Goal: Find specific page/section: Find specific page/section

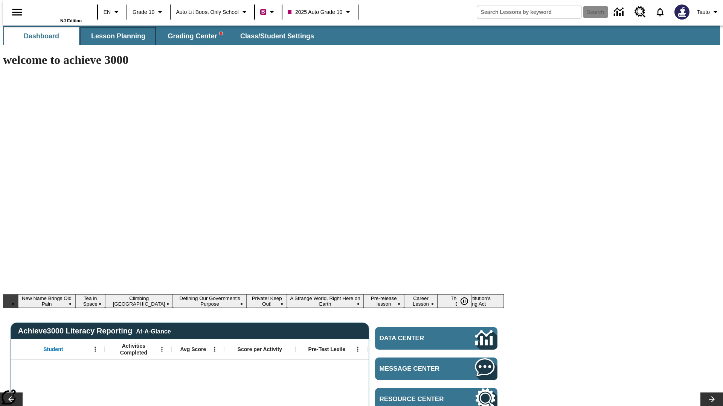
click at [115, 36] on span "Lesson Planning" at bounding box center [118, 36] width 54 height 9
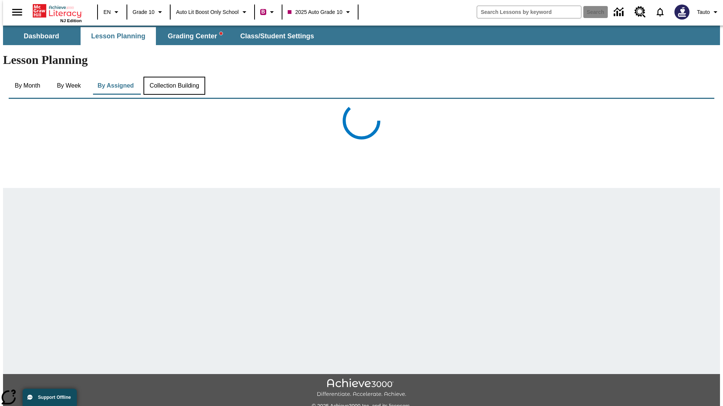
click at [173, 77] on button "Collection Building" at bounding box center [174, 86] width 62 height 18
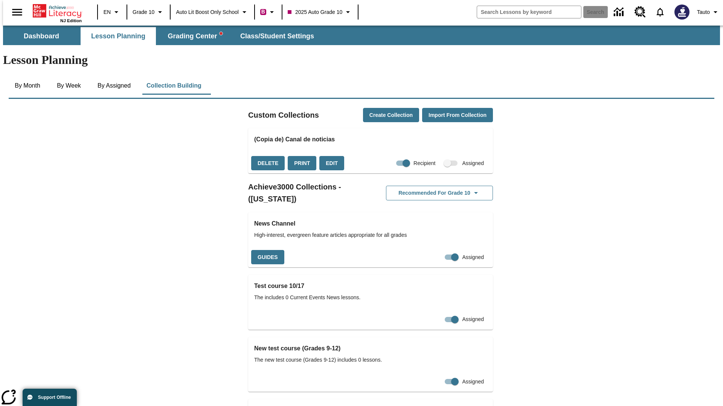
checkbox input "true"
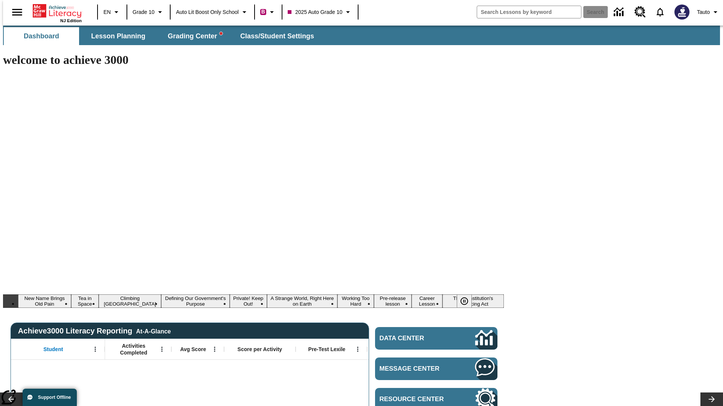
type input "-1"
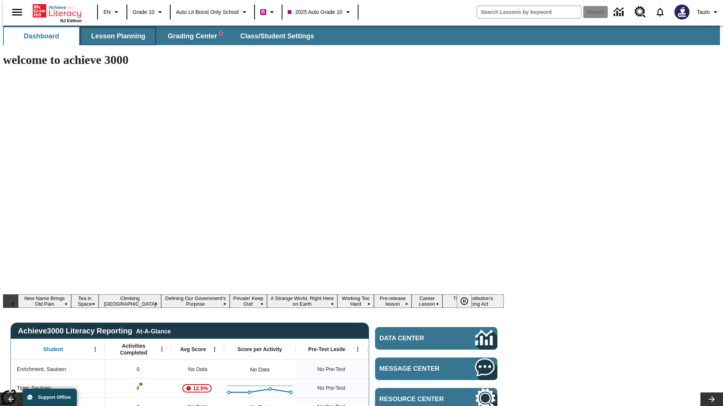
click at [115, 36] on span "Lesson Planning" at bounding box center [118, 36] width 54 height 9
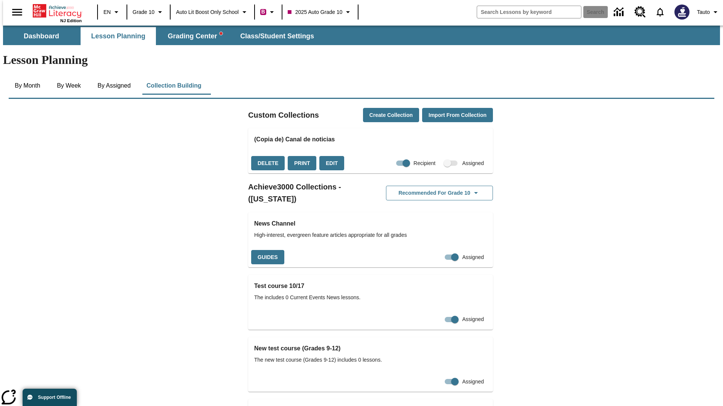
checkbox input "false"
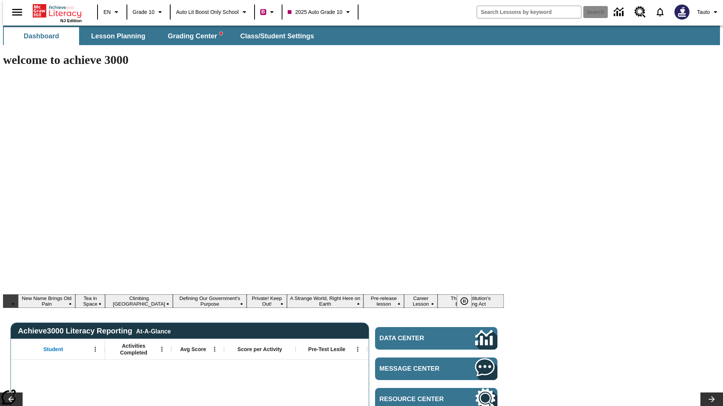
type input "-1"
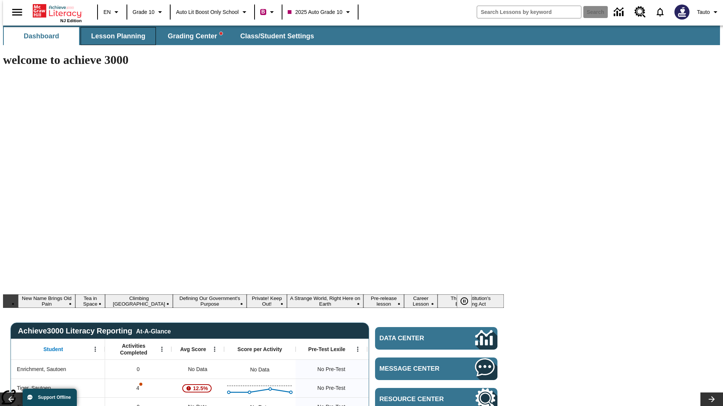
click at [115, 36] on span "Lesson Planning" at bounding box center [118, 36] width 54 height 9
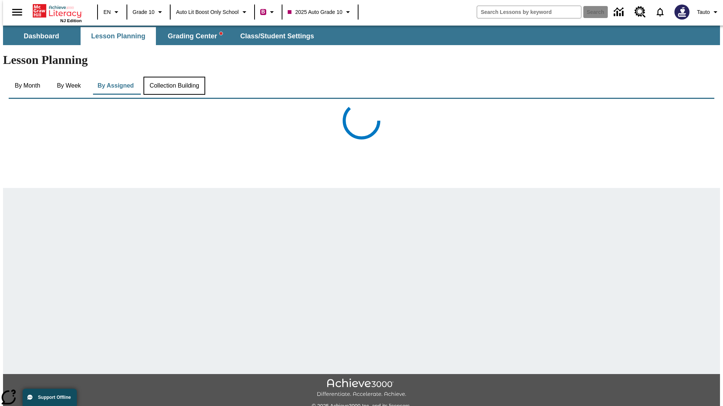
click at [173, 77] on button "Collection Building" at bounding box center [174, 86] width 62 height 18
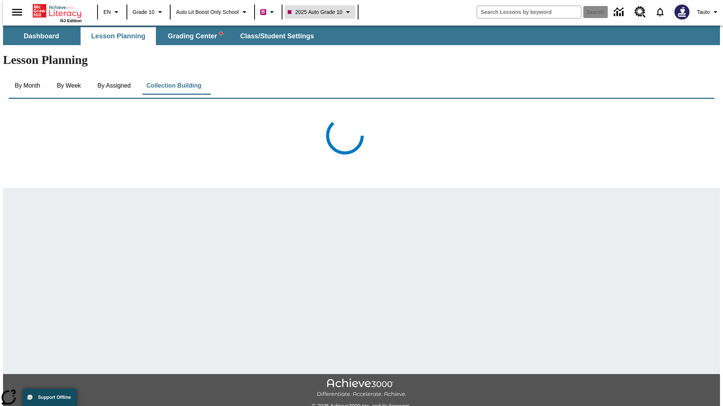
click at [320, 12] on span "2025 Auto Grade 10" at bounding box center [314, 12] width 55 height 8
